Goal: Task Accomplishment & Management: Use online tool/utility

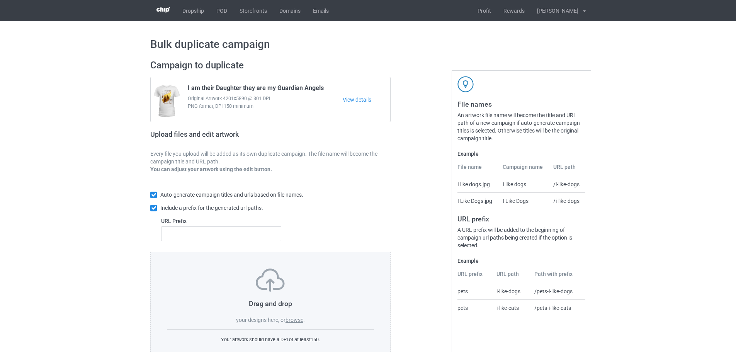
click at [297, 315] on div "Drag and drop your designs here, or browse ." at bounding box center [270, 295] width 207 height 55
click at [297, 319] on label "browse" at bounding box center [294, 320] width 18 height 6
click at [0, 0] on input "browse" at bounding box center [0, 0] width 0 height 0
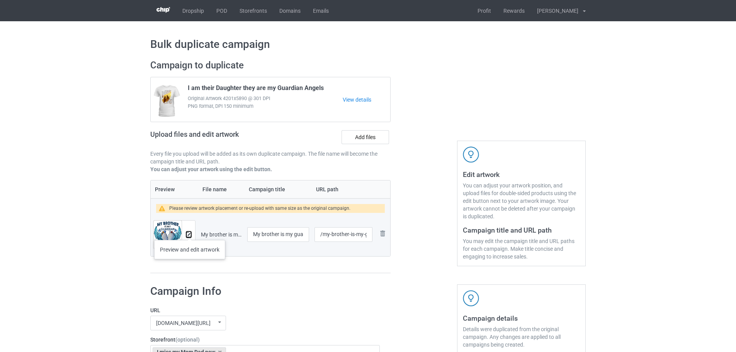
click at [190, 232] on img at bounding box center [188, 234] width 5 height 5
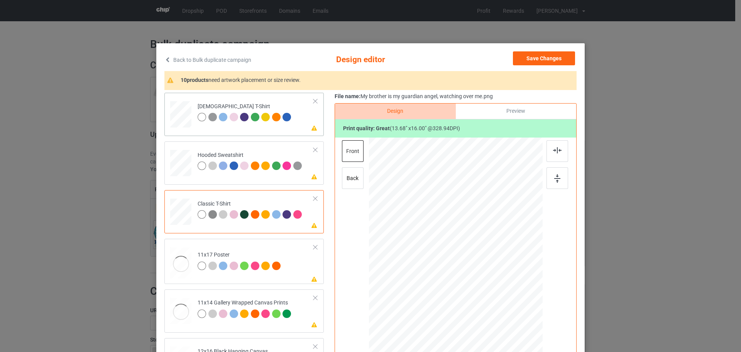
click at [299, 127] on td "Please review artwork placement [DEMOGRAPHIC_DATA] T-Shirt" at bounding box center [255, 113] width 125 height 34
click at [556, 177] on img at bounding box center [557, 178] width 6 height 8
click at [311, 178] on icon at bounding box center [314, 175] width 7 height 5
click at [554, 177] on img at bounding box center [557, 178] width 6 height 8
click at [311, 226] on icon at bounding box center [314, 224] width 7 height 5
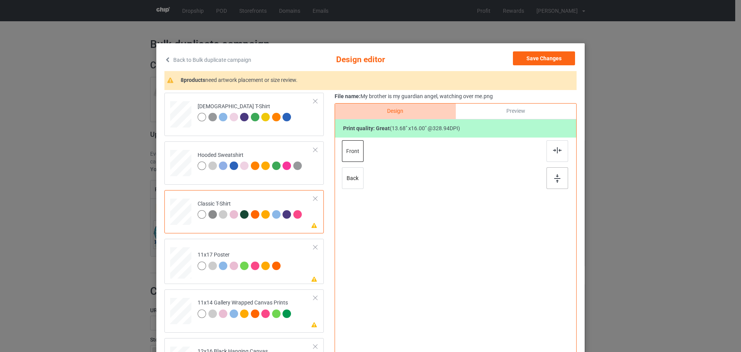
click at [556, 174] on img at bounding box center [557, 178] width 6 height 8
click at [318, 276] on div "[DEMOGRAPHIC_DATA] T-Shirt Hooded Sweatshirt Classic T-Shirt Please review artw…" at bounding box center [246, 334] width 165 height 483
click at [311, 277] on icon at bounding box center [314, 278] width 7 height 5
click at [547, 173] on div at bounding box center [558, 178] width 22 height 22
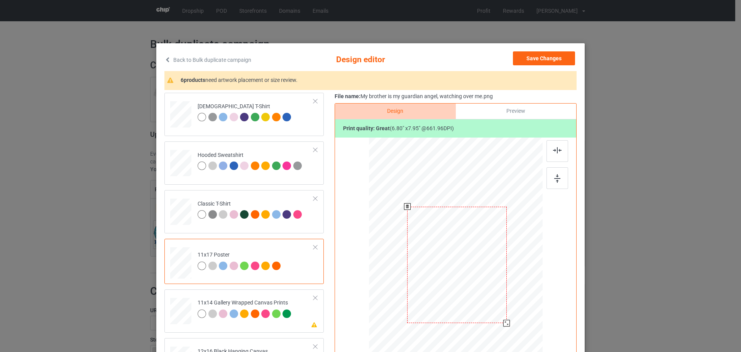
scroll to position [97, 0]
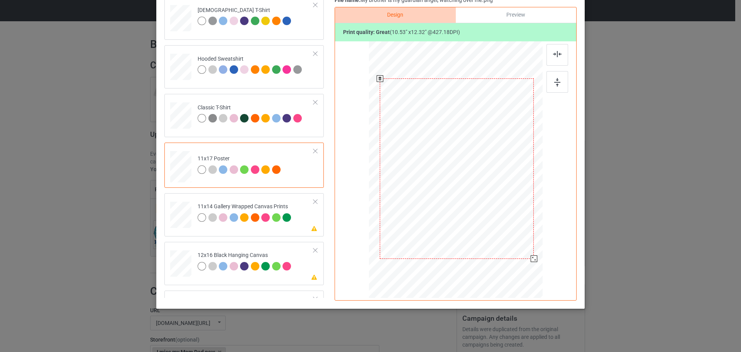
drag, startPoint x: 514, startPoint y: 251, endPoint x: 519, endPoint y: 264, distance: 13.8
click at [519, 264] on div at bounding box center [457, 168] width 166 height 249
click at [554, 90] on div at bounding box center [558, 82] width 22 height 22
drag, startPoint x: 486, startPoint y: 139, endPoint x: 486, endPoint y: 131, distance: 8.5
click at [486, 131] on div at bounding box center [457, 160] width 154 height 180
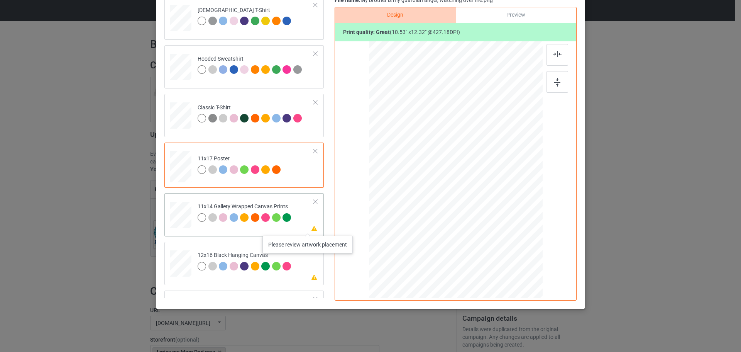
click at [311, 228] on icon at bounding box center [314, 227] width 7 height 5
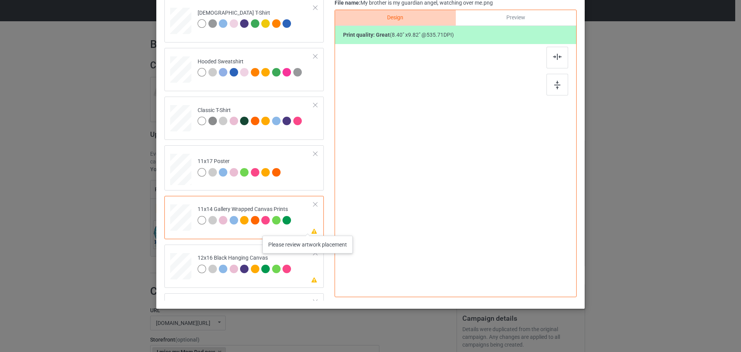
scroll to position [94, 0]
click at [563, 80] on div at bounding box center [558, 85] width 22 height 22
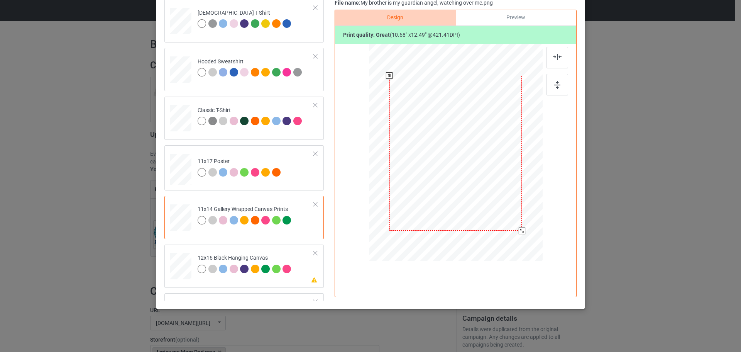
drag, startPoint x: 512, startPoint y: 230, endPoint x: 514, endPoint y: 234, distance: 4.3
click at [514, 234] on div at bounding box center [456, 152] width 174 height 211
click at [488, 208] on div at bounding box center [456, 149] width 132 height 155
click at [554, 84] on img at bounding box center [557, 85] width 6 height 8
click at [472, 148] on div at bounding box center [456, 149] width 132 height 155
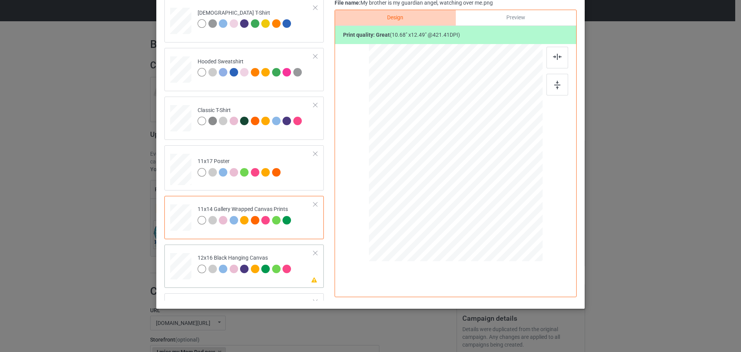
click at [300, 279] on td "Please review artwork placement 12x16 Black Hanging Canvas" at bounding box center [255, 265] width 125 height 34
click at [562, 86] on div at bounding box center [558, 85] width 22 height 22
drag, startPoint x: 503, startPoint y: 210, endPoint x: 518, endPoint y: 249, distance: 41.8
click at [518, 249] on div at bounding box center [455, 152] width 163 height 217
drag, startPoint x: 502, startPoint y: 219, endPoint x: 502, endPoint y: 213, distance: 6.6
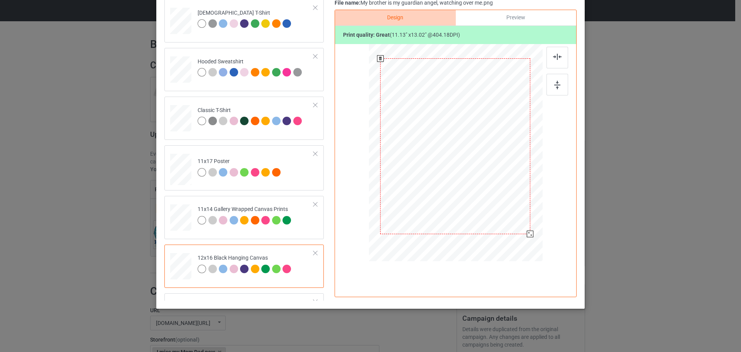
click at [502, 213] on div at bounding box center [455, 145] width 150 height 175
click at [550, 82] on div at bounding box center [558, 85] width 22 height 22
click at [556, 61] on div at bounding box center [558, 58] width 22 height 22
drag, startPoint x: 496, startPoint y: 118, endPoint x: 496, endPoint y: 109, distance: 8.9
click at [496, 109] on div at bounding box center [456, 143] width 150 height 175
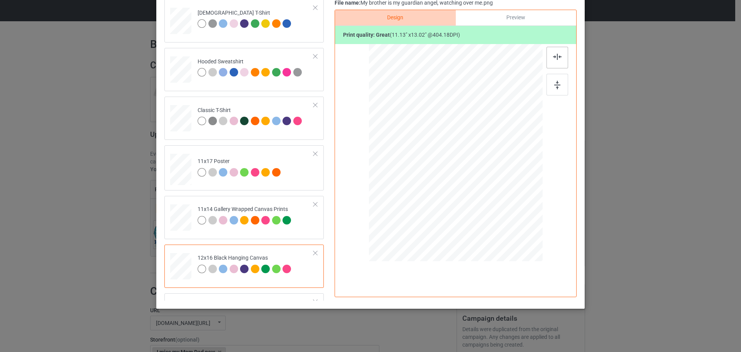
click at [560, 56] on div at bounding box center [558, 58] width 22 height 22
click at [306, 232] on td "11x14 Gallery Wrapped Canvas Prints" at bounding box center [255, 216] width 125 height 34
click at [298, 171] on td "11x17 Poster" at bounding box center [255, 167] width 125 height 39
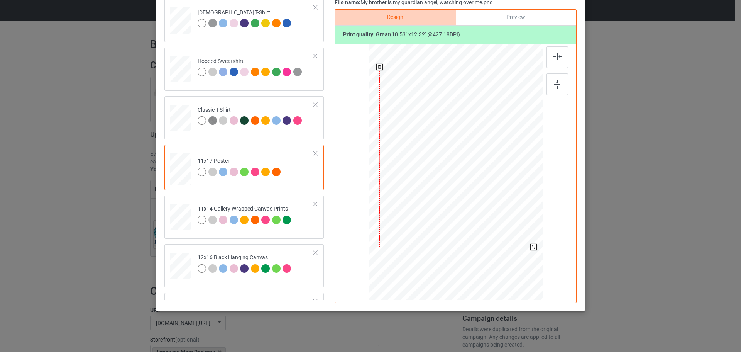
drag, startPoint x: 454, startPoint y: 118, endPoint x: 453, endPoint y: 113, distance: 5.4
click at [453, 113] on div at bounding box center [457, 157] width 154 height 180
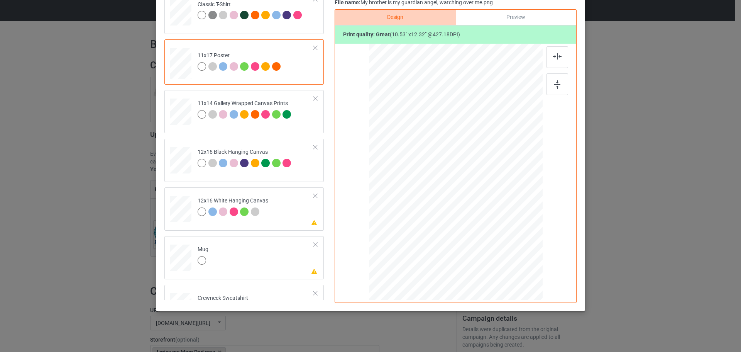
scroll to position [116, 0]
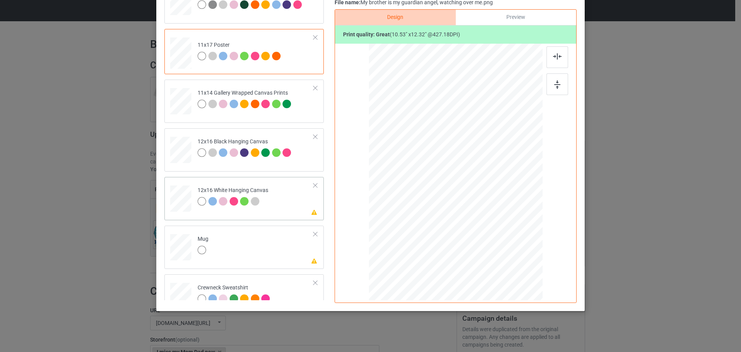
click at [298, 204] on td "Please review artwork placement 12x16 White Hanging Canvas" at bounding box center [255, 197] width 125 height 34
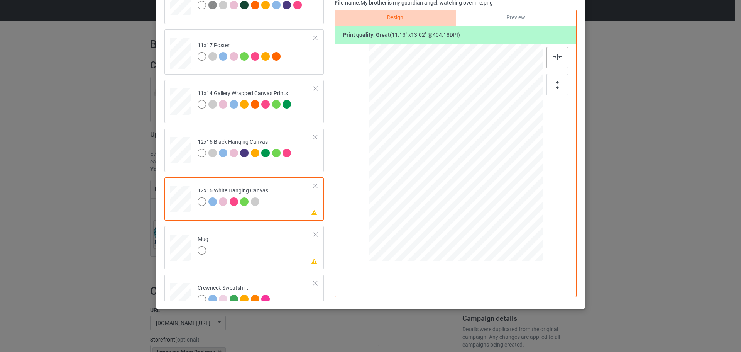
click at [556, 62] on div at bounding box center [558, 58] width 22 height 22
click at [280, 246] on td "Please review artwork placement Mug" at bounding box center [255, 246] width 125 height 34
drag, startPoint x: 505, startPoint y: 213, endPoint x: 482, endPoint y: 176, distance: 43.5
click at [482, 176] on div at bounding box center [456, 152] width 174 height 72
drag, startPoint x: 497, startPoint y: 164, endPoint x: 511, endPoint y: 165, distance: 14.3
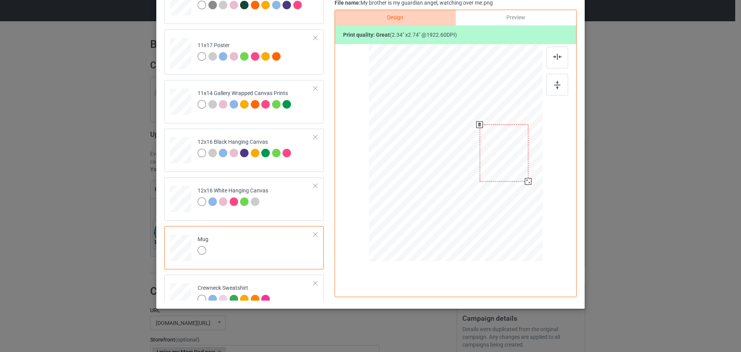
click at [511, 165] on div at bounding box center [504, 152] width 49 height 57
click at [525, 183] on div at bounding box center [527, 180] width 7 height 7
click at [557, 81] on img at bounding box center [557, 85] width 6 height 8
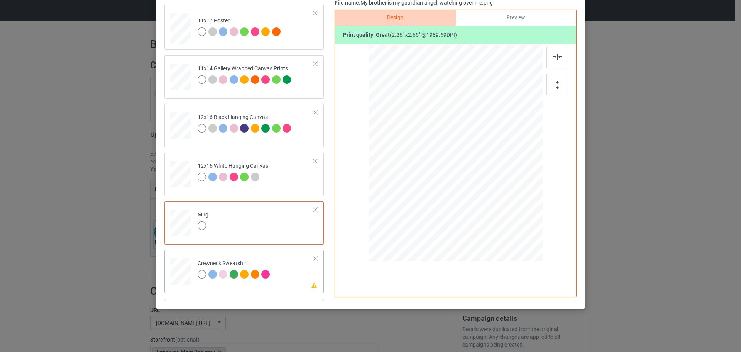
scroll to position [182, 0]
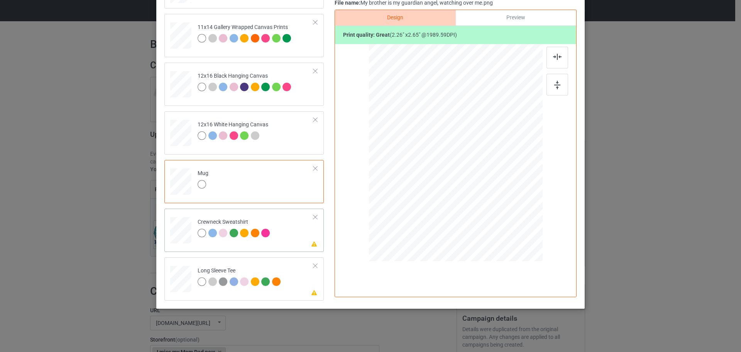
click at [297, 240] on td "Please review artwork placement Crewneck Sweatshirt" at bounding box center [255, 229] width 125 height 34
click at [554, 82] on img at bounding box center [557, 85] width 6 height 8
click at [299, 283] on td "Please review artwork placement Long Sleeve Tee" at bounding box center [255, 277] width 125 height 34
click at [556, 84] on img at bounding box center [557, 85] width 6 height 8
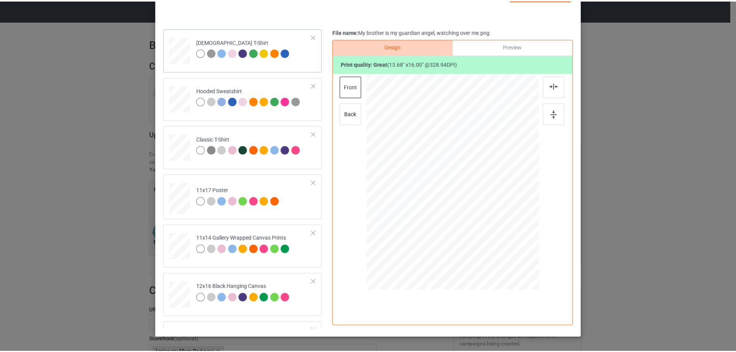
scroll to position [17, 0]
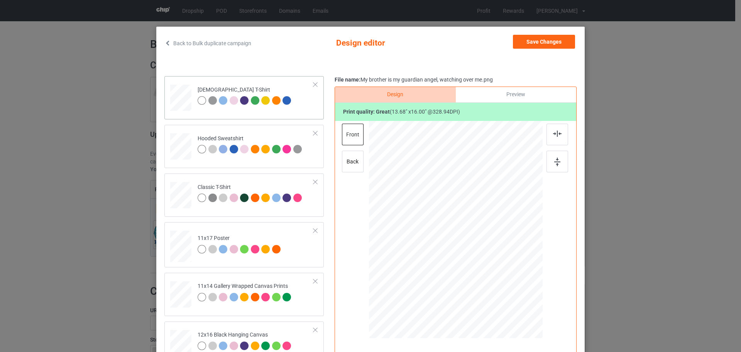
click at [300, 110] on td "[DEMOGRAPHIC_DATA] T-Shirt" at bounding box center [255, 96] width 125 height 34
click at [557, 45] on button "Save Changes" at bounding box center [544, 42] width 62 height 14
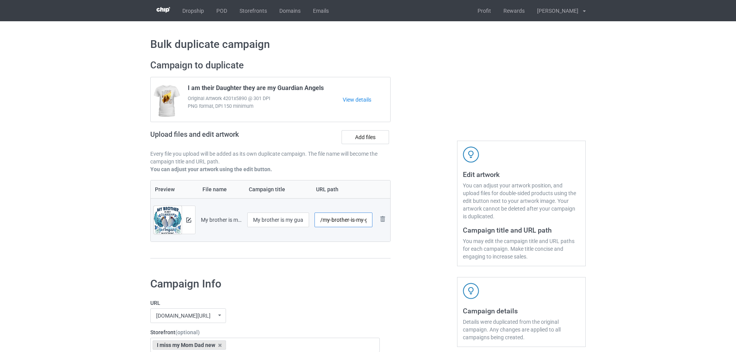
click at [329, 223] on input "/my-brother-is-my-guardian-[PERSON_NAME]-watching-over-me" at bounding box center [343, 219] width 58 height 15
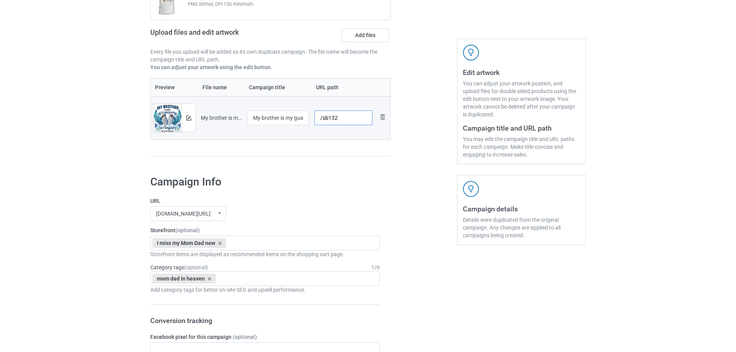
scroll to position [116, 0]
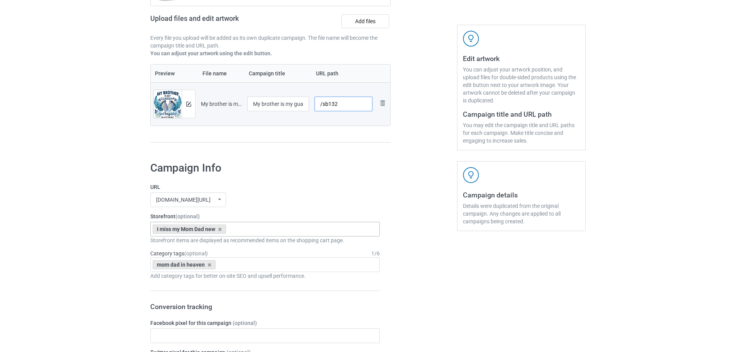
type input "/sb132"
click at [265, 229] on div "I miss my Mom Dad new Grandma's love Miss You Always new I Miss My Grandma new …" at bounding box center [264, 229] width 229 height 15
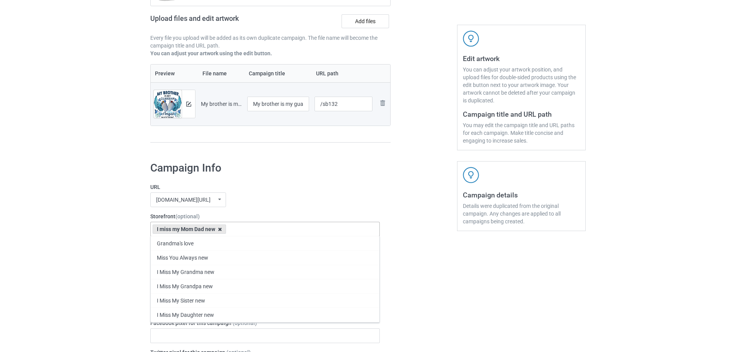
click at [219, 229] on icon at bounding box center [220, 229] width 4 height 5
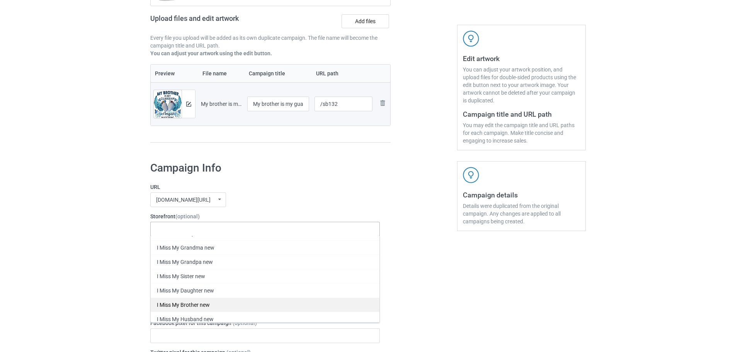
click at [215, 306] on div "I Miss My Brother new" at bounding box center [265, 304] width 229 height 14
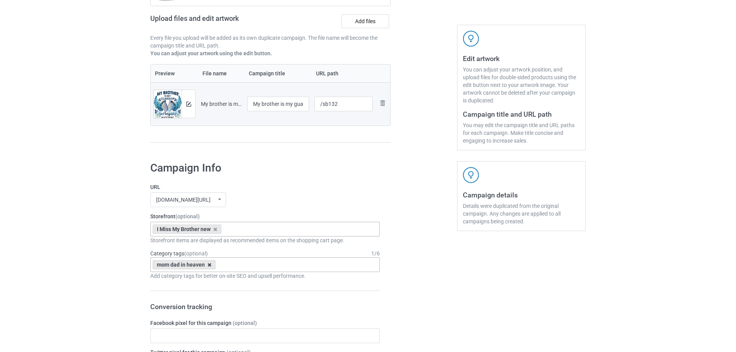
click at [210, 266] on icon at bounding box center [209, 264] width 4 height 5
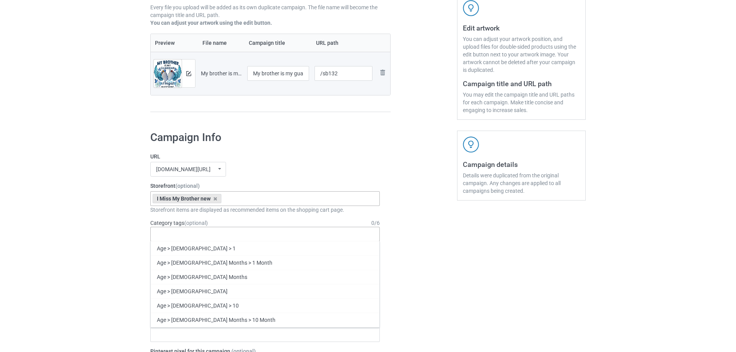
scroll to position [193, 0]
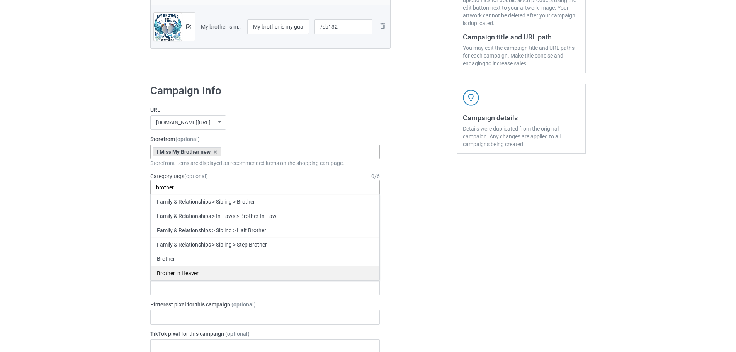
type input "brother"
click at [205, 273] on div "Brother in Heaven" at bounding box center [265, 273] width 229 height 14
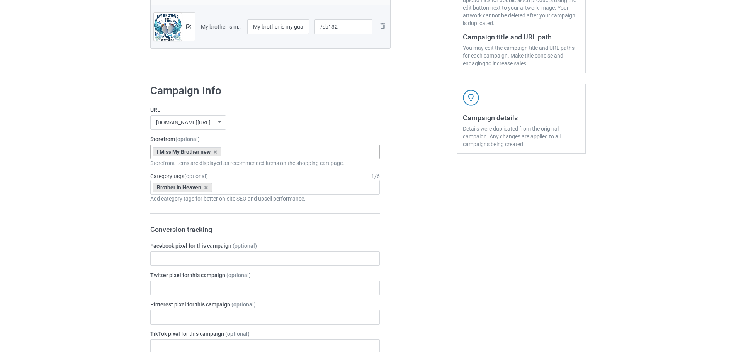
click at [42, 255] on div "Bulk duplicate campaign Campaign to duplicate I am their Daughter they are my G…" at bounding box center [368, 313] width 736 height 970
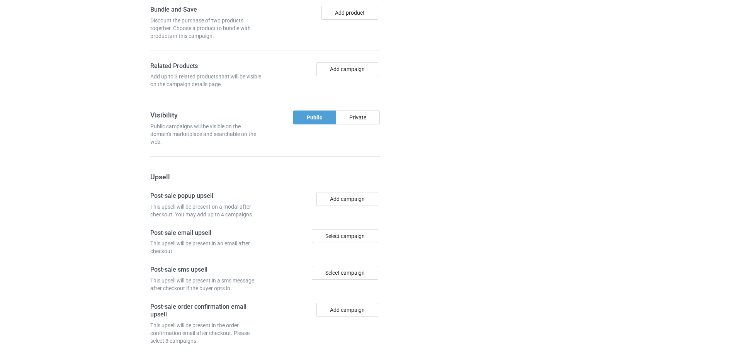
scroll to position [640, 0]
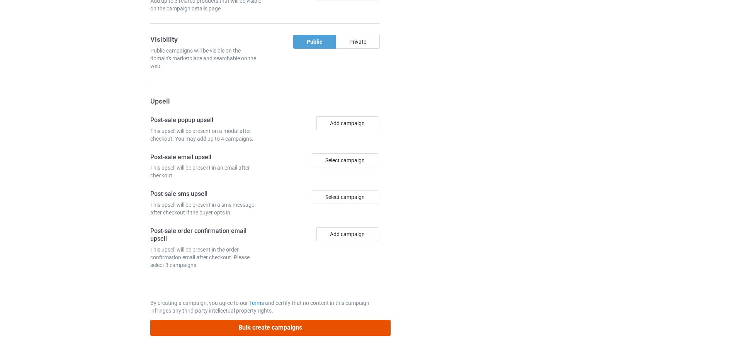
click at [266, 330] on button "Bulk create campaigns" at bounding box center [270, 328] width 240 height 16
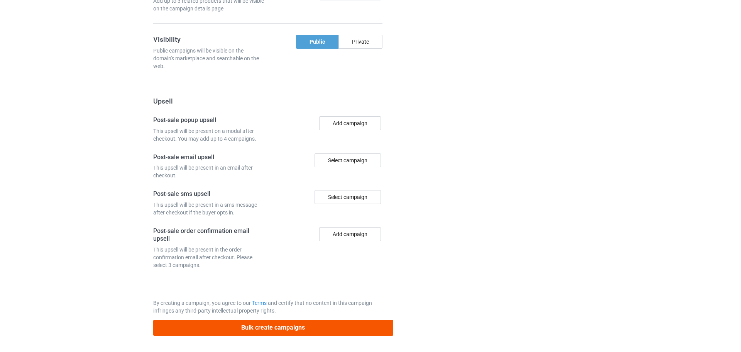
scroll to position [0, 0]
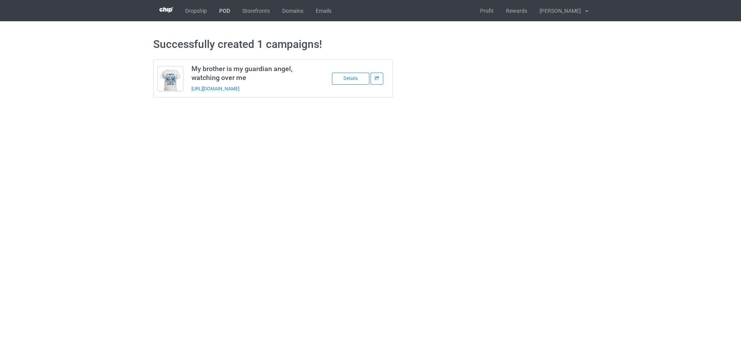
click at [220, 10] on link "POD" at bounding box center [224, 10] width 23 height 21
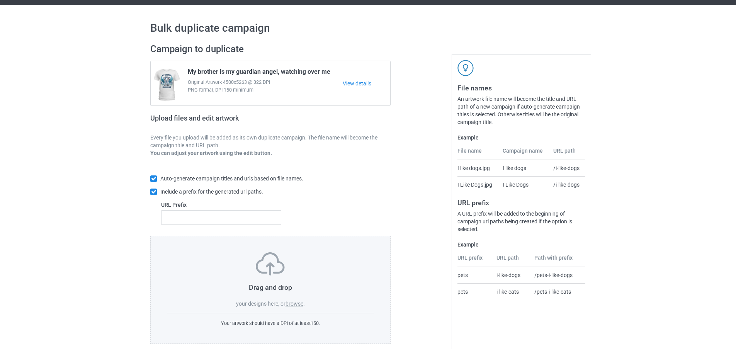
scroll to position [25, 0]
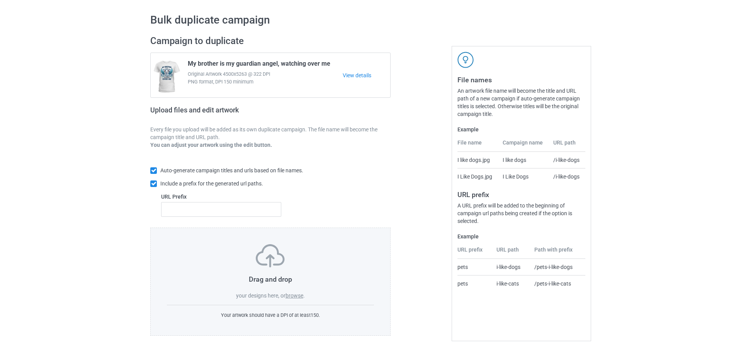
click at [291, 294] on label "browse" at bounding box center [294, 295] width 18 height 6
click at [0, 0] on input "browse" at bounding box center [0, 0] width 0 height 0
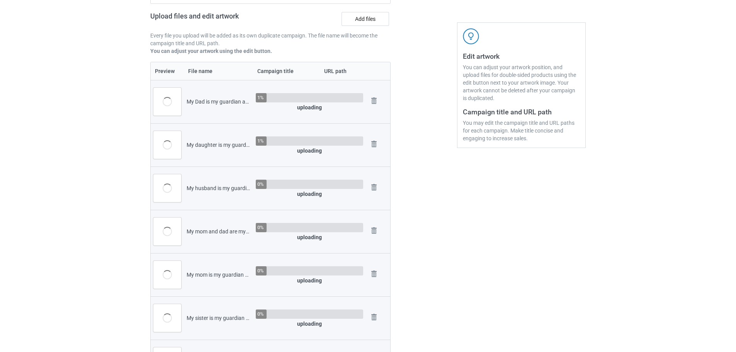
scroll to position [141, 0]
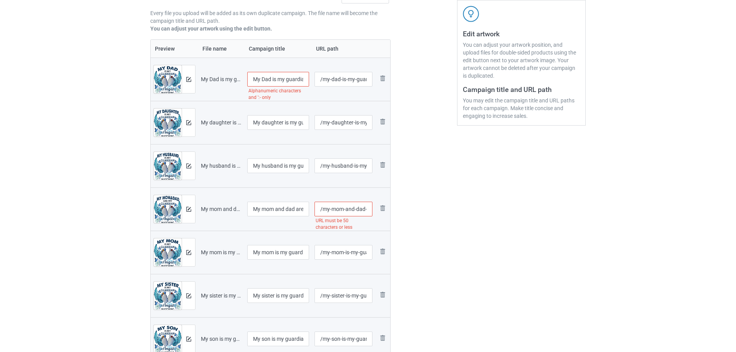
click at [301, 82] on input "My Dad is my guardian angel, watching over me_" at bounding box center [278, 79] width 62 height 15
type input "My Dad is my guardian angel, watching over me"
click at [342, 77] on input "/my-dad-is-my-guardian-angel-watching-over-me" at bounding box center [343, 79] width 58 height 15
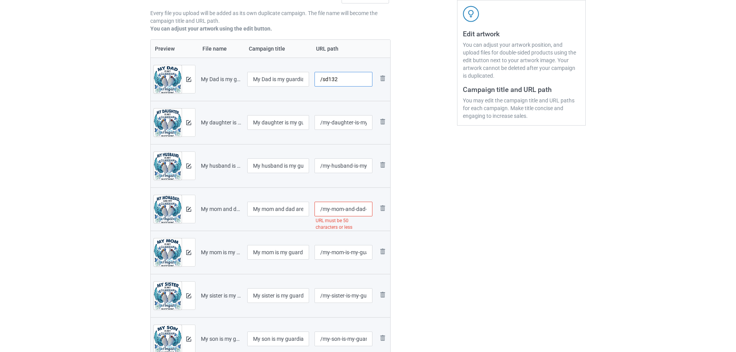
type input "/sd132"
click at [338, 123] on input "/my-daughter-is-my-guardian-angel-watching-over-me" at bounding box center [343, 122] width 58 height 15
type input "/sr132"
click at [337, 165] on input "/my-husband-is-my-guardian-angel-watching-over-me" at bounding box center [343, 165] width 58 height 15
type input "/sh132"
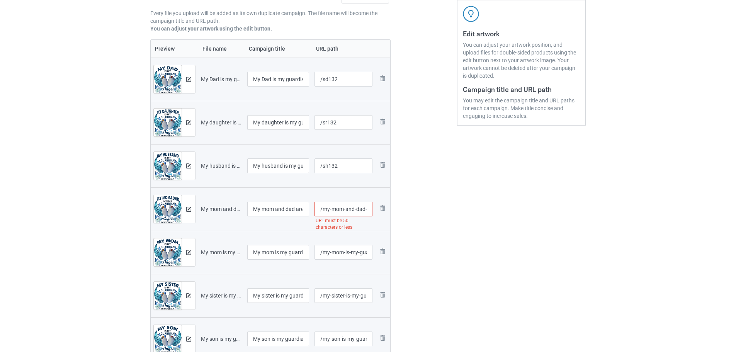
click at [346, 210] on input "/my-mom-and-dad-are-my-guardian-angels-watching-over-me" at bounding box center [343, 209] width 58 height 15
type input "/smd132"
click at [341, 261] on div at bounding box center [343, 261] width 58 height 5
click at [342, 252] on input "/my-mom-is-my-guardian-angel-watching-over-me" at bounding box center [343, 252] width 58 height 15
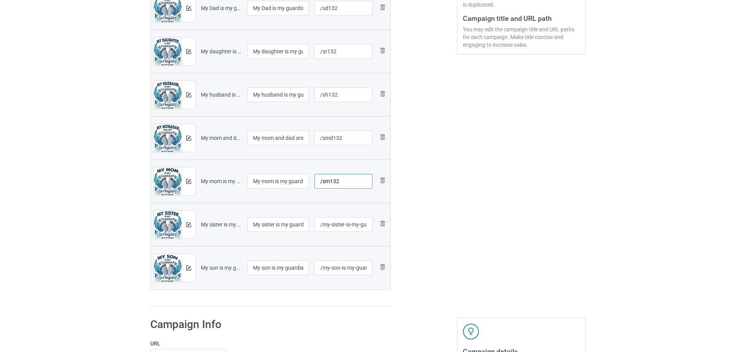
scroll to position [218, 0]
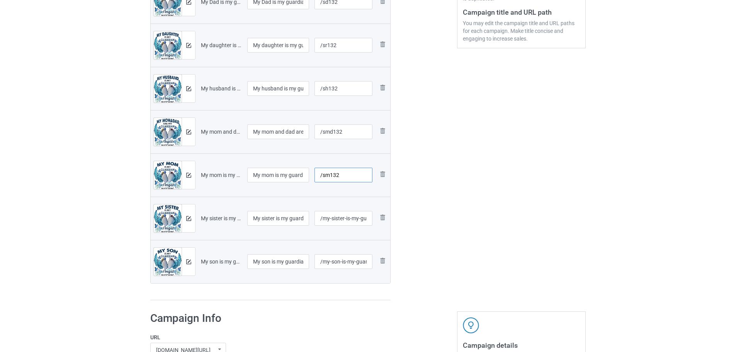
type input "/sm132"
click at [341, 223] on input "/my-sister-is-my-guardian-angel-watching-over-me" at bounding box center [343, 218] width 58 height 15
type input "/st132"
click at [337, 263] on input "/my-son-is-my-guardian-angel-watching-over-me" at bounding box center [343, 261] width 58 height 15
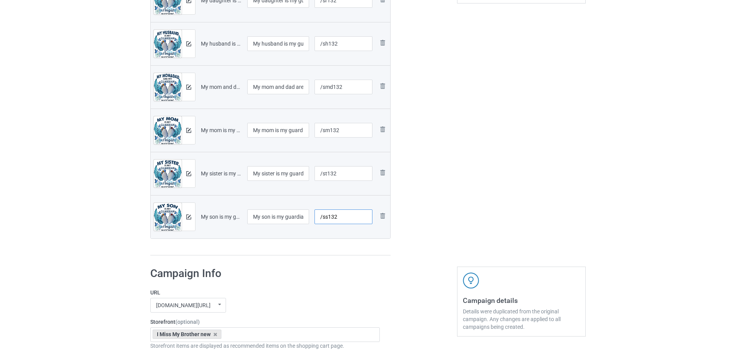
scroll to position [334, 0]
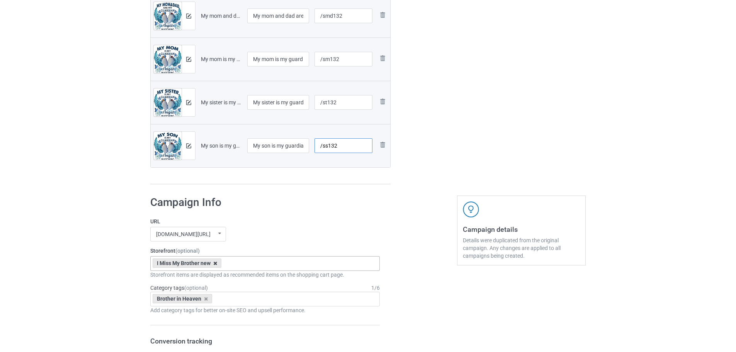
type input "/ss132"
click at [214, 263] on icon at bounding box center [215, 263] width 4 height 5
click at [114, 260] on div "Bulk duplicate campaign Campaign to duplicate My brother is my guardian angel, …" at bounding box center [368, 298] width 736 height 1221
click at [205, 297] on icon at bounding box center [206, 298] width 4 height 5
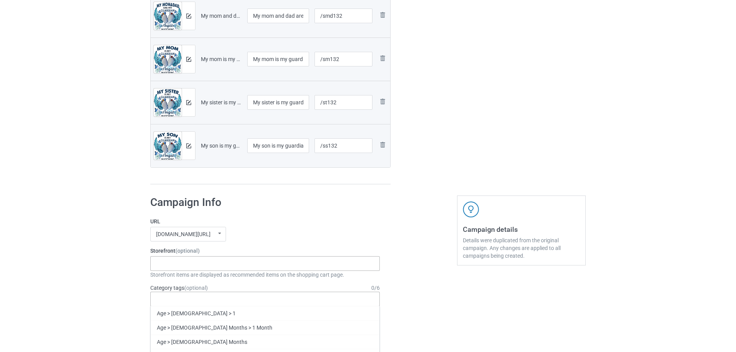
click at [70, 235] on div "Bulk duplicate campaign Campaign to duplicate My brother is my guardian angel, …" at bounding box center [368, 298] width 736 height 1221
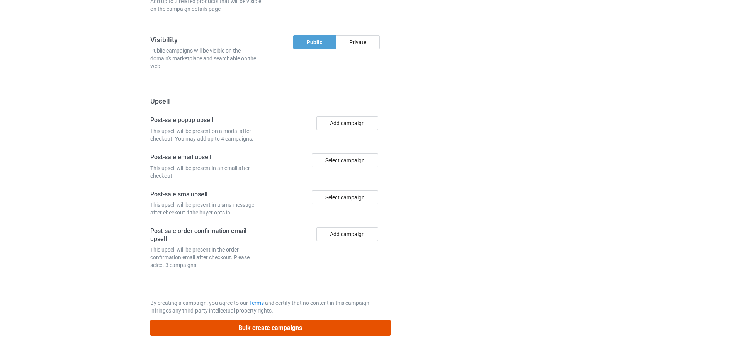
click at [320, 322] on button "Bulk create campaigns" at bounding box center [270, 328] width 240 height 16
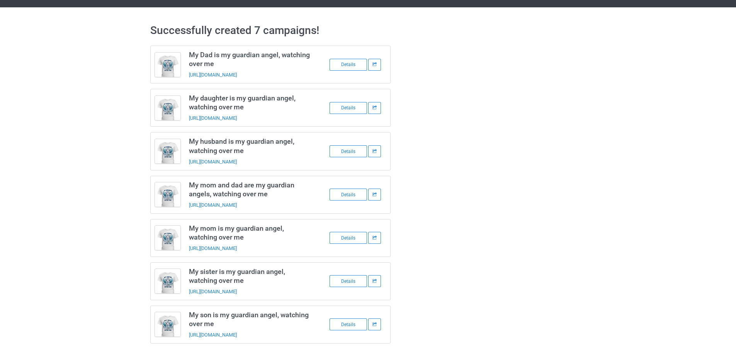
scroll to position [19, 0]
